Goal: Task Accomplishment & Management: Manage account settings

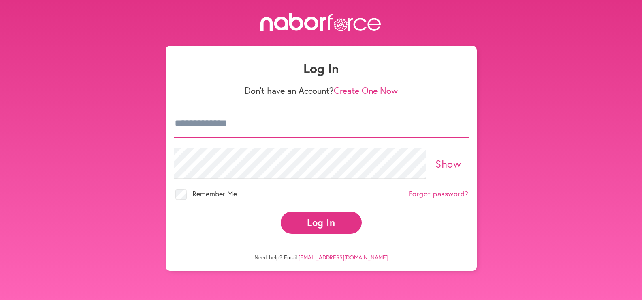
click at [328, 138] on input "email" at bounding box center [321, 123] width 295 height 28
type input "**********"
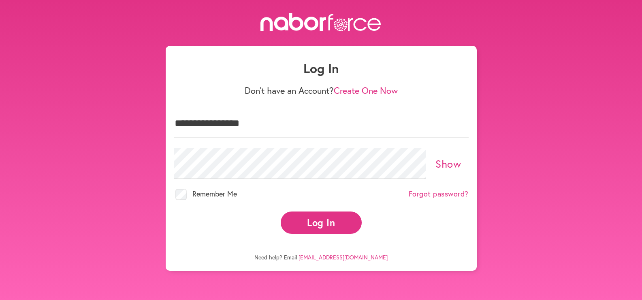
click at [312, 233] on button "Log In" at bounding box center [321, 222] width 81 height 22
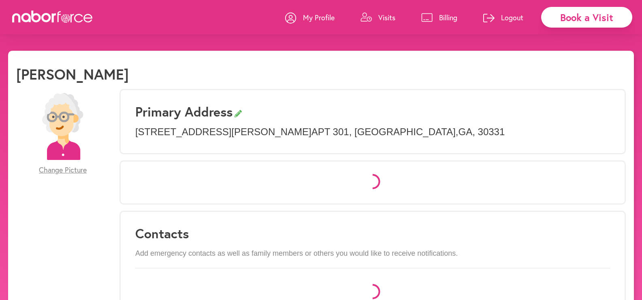
select select "*"
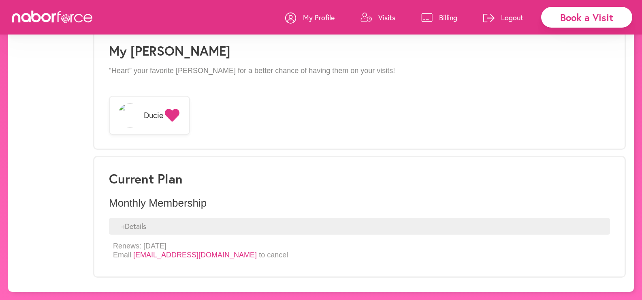
scroll to position [747, 0]
click at [143, 218] on div "+ Details" at bounding box center [359, 226] width 501 height 17
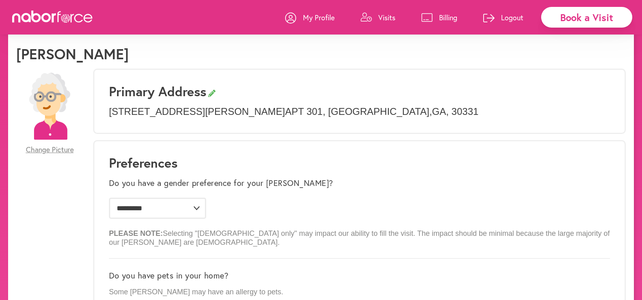
scroll to position [0, 0]
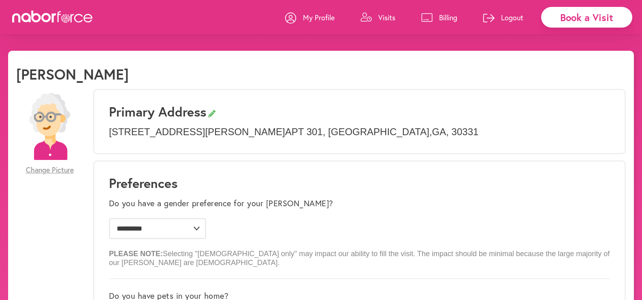
click at [439, 15] on p "Billing" at bounding box center [448, 18] width 18 height 10
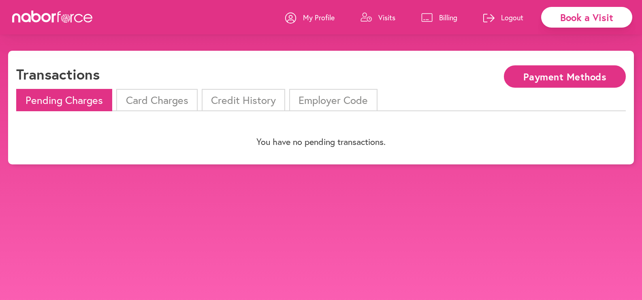
click at [379, 14] on p "Visits" at bounding box center [387, 18] width 17 height 10
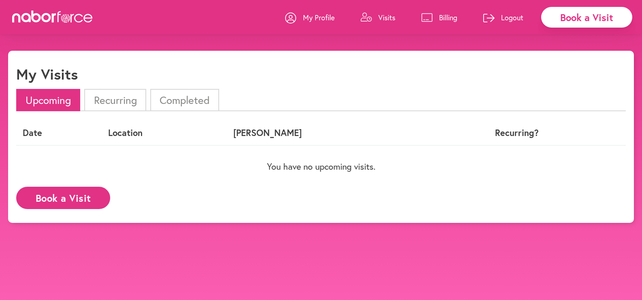
drag, startPoint x: 501, startPoint y: 16, endPoint x: 497, endPoint y: 17, distance: 4.1
click at [501, 16] on p "Logout" at bounding box center [512, 18] width 22 height 10
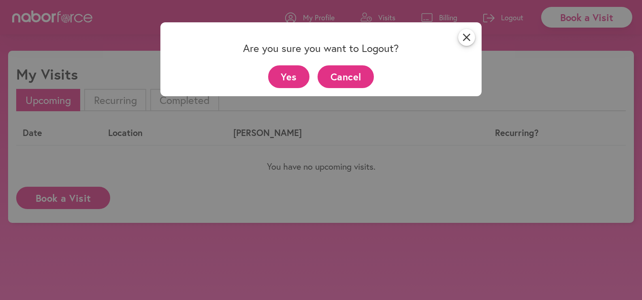
click at [293, 79] on button "Yes" at bounding box center [289, 76] width 42 height 22
